Goal: Use online tool/utility: Utilize a website feature to perform a specific function

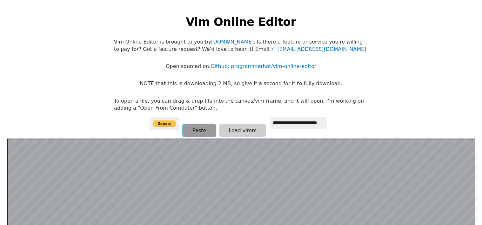
click at [198, 129] on button "Paste" at bounding box center [199, 130] width 33 height 12
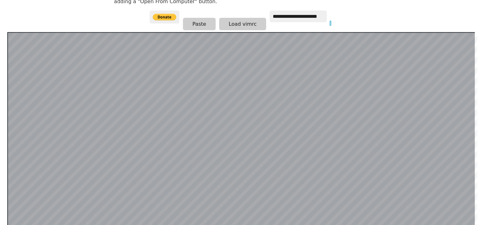
scroll to position [91, 0]
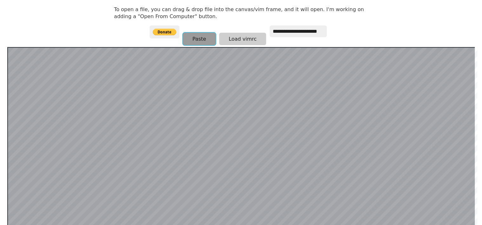
click at [203, 36] on button "Paste" at bounding box center [199, 39] width 33 height 12
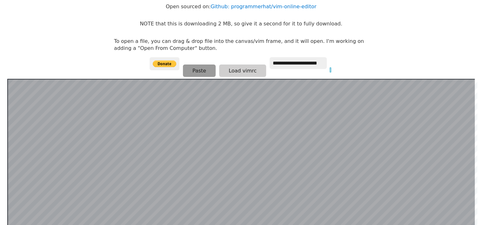
scroll to position [123, 0]
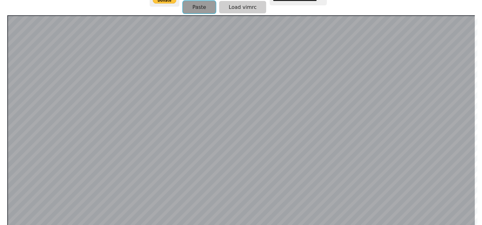
click at [202, 8] on button "Paste" at bounding box center [199, 7] width 33 height 12
click at [195, 7] on button "Paste" at bounding box center [199, 7] width 33 height 12
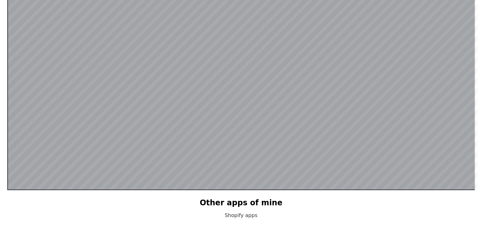
scroll to position [123, 0]
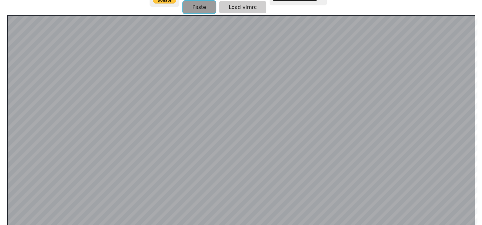
click at [197, 7] on button "Paste" at bounding box center [199, 7] width 33 height 12
click at [7, 39] on div at bounding box center [240, 120] width 467 height 210
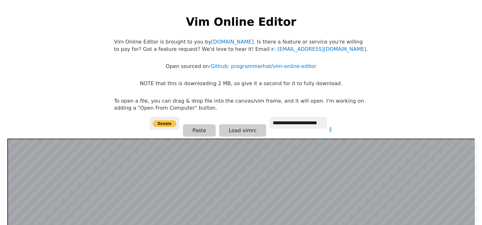
scroll to position [63, 0]
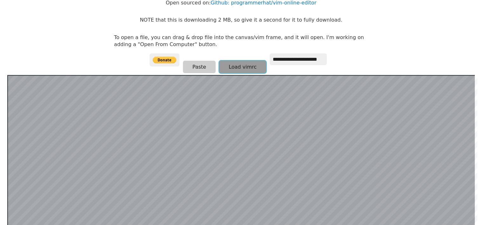
click at [236, 66] on button "Load vimrc" at bounding box center [242, 67] width 47 height 12
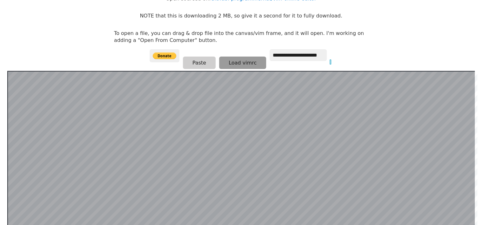
scroll to position [60, 0]
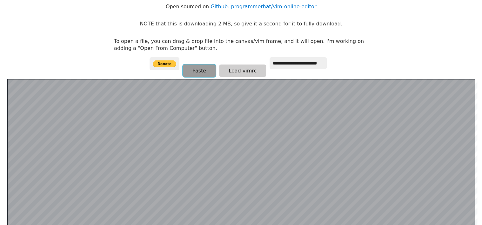
click at [199, 69] on button "Paste" at bounding box center [199, 70] width 33 height 12
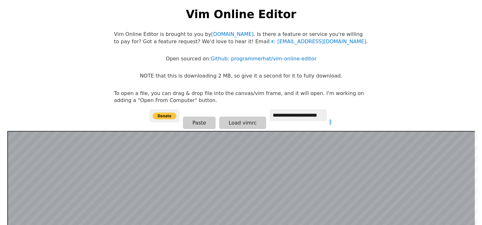
scroll to position [0, 0]
